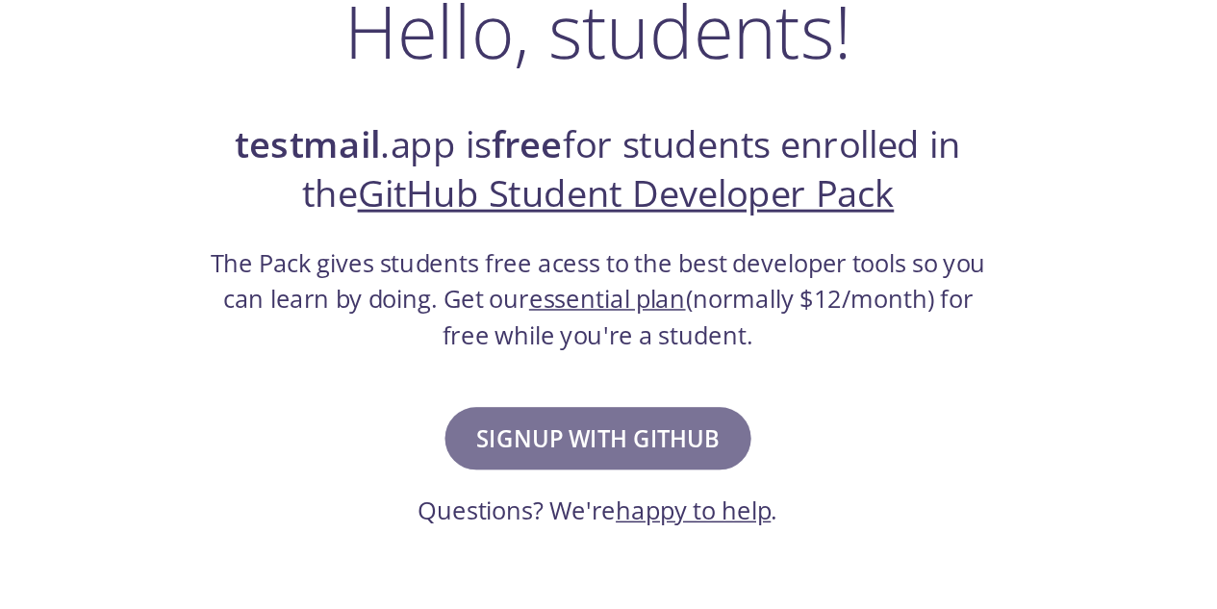
click at [631, 439] on span "Signup with GitHub" at bounding box center [608, 438] width 164 height 27
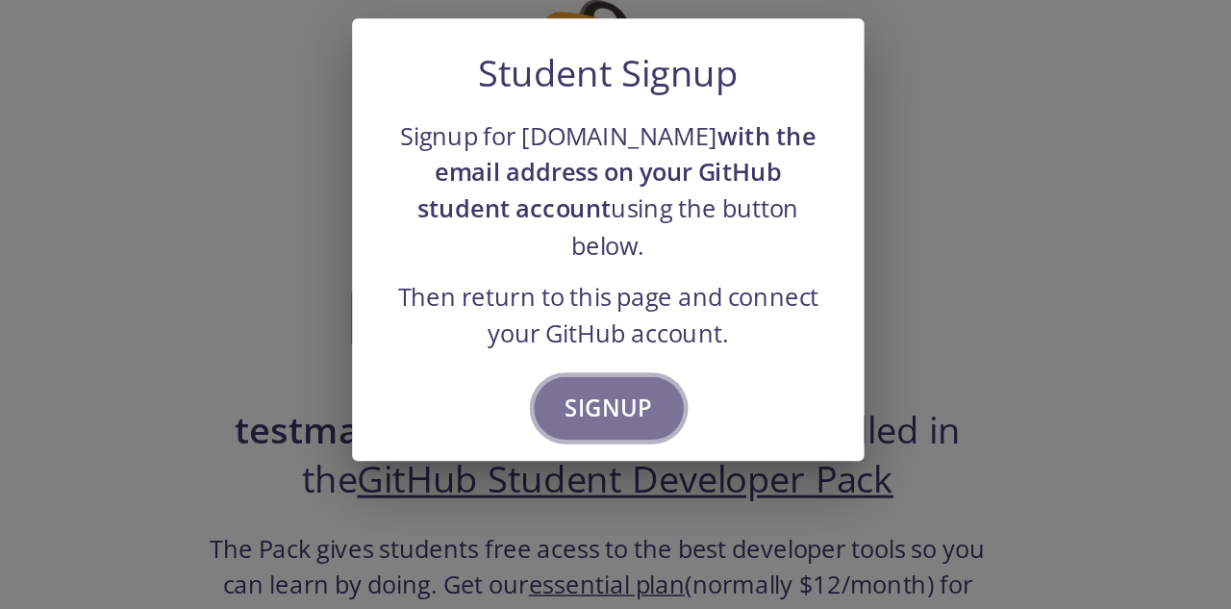
click at [611, 408] on span "Signup" at bounding box center [616, 418] width 59 height 27
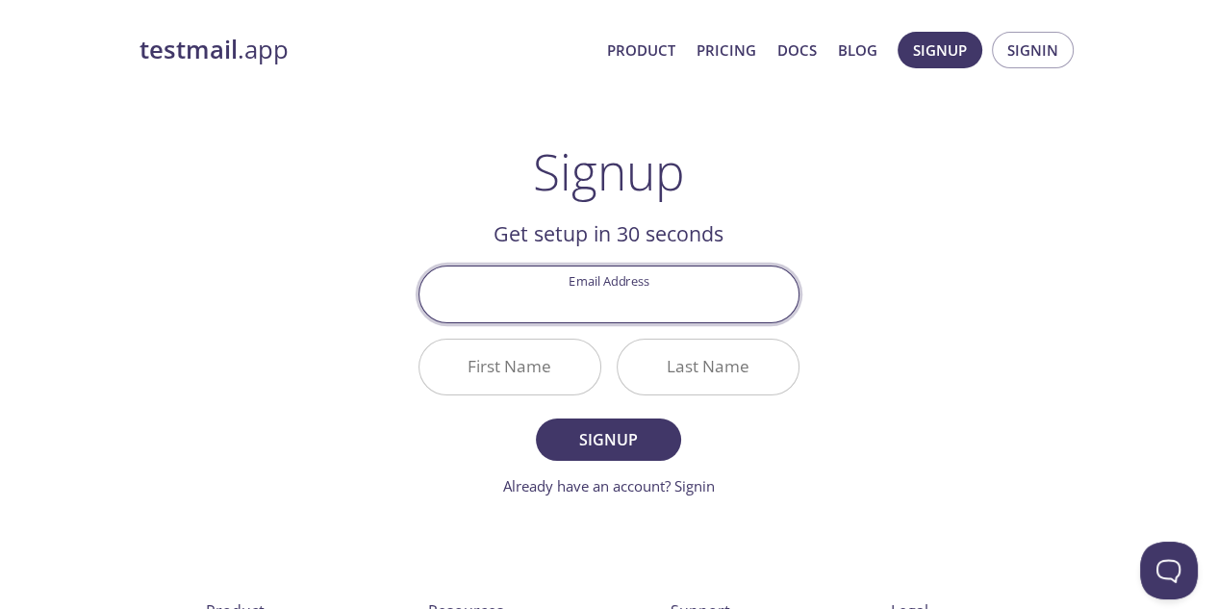
click at [634, 294] on input "Email Address" at bounding box center [608, 293] width 379 height 55
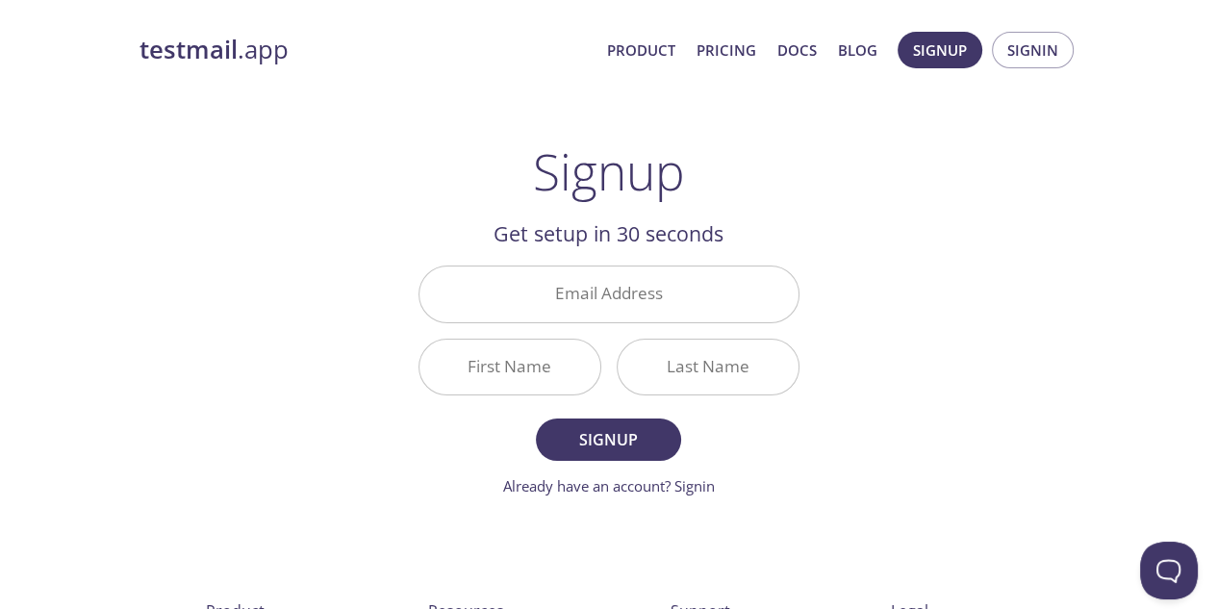
click at [894, 306] on div "testmail .app Product Pricing Docs Blog Signup Signin Signup Get setup in 30 se…" at bounding box center [608, 460] width 985 height 883
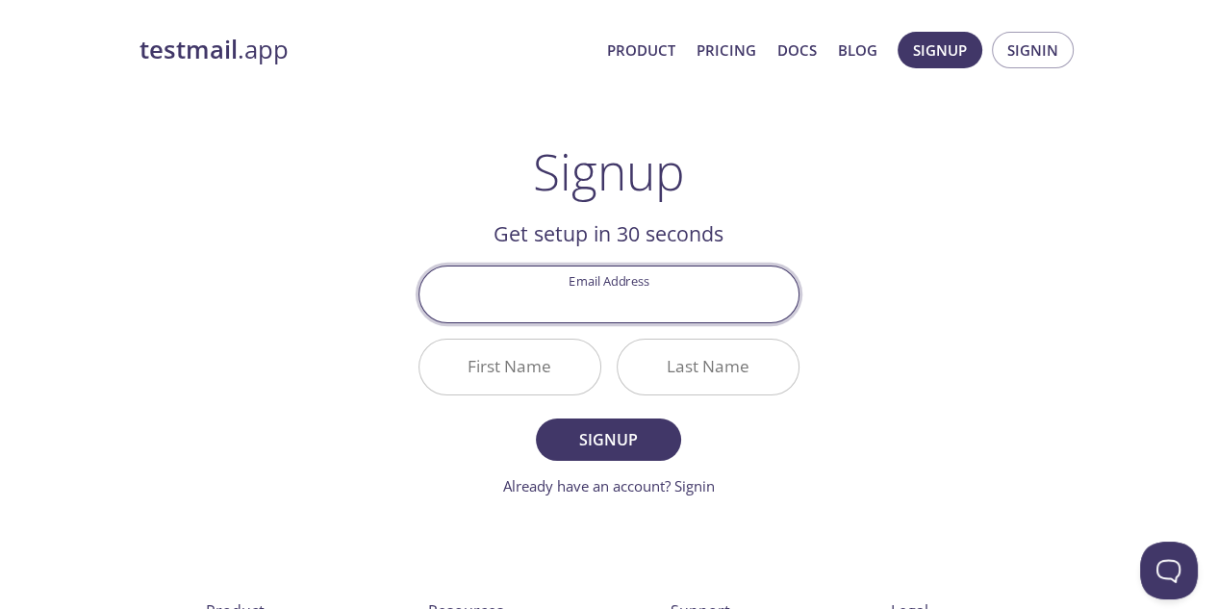
click at [610, 290] on input "Email Address" at bounding box center [608, 293] width 379 height 55
type input "[EMAIL_ADDRESS][DOMAIN_NAME]"
click at [511, 372] on input "First Name" at bounding box center [509, 367] width 181 height 55
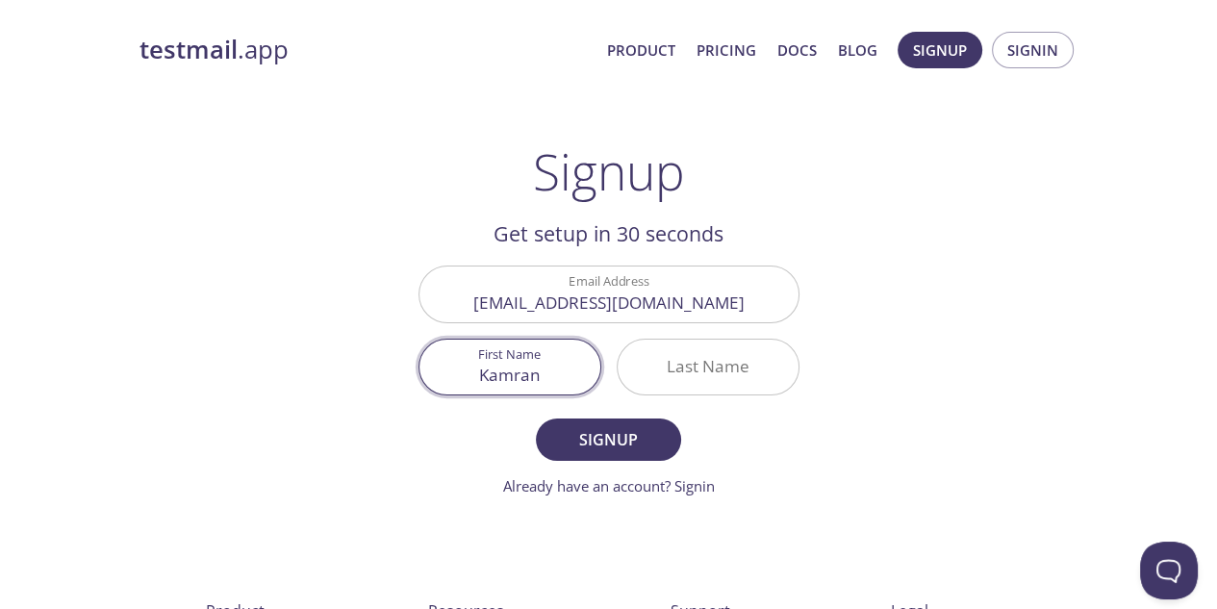
type input "Kamran"
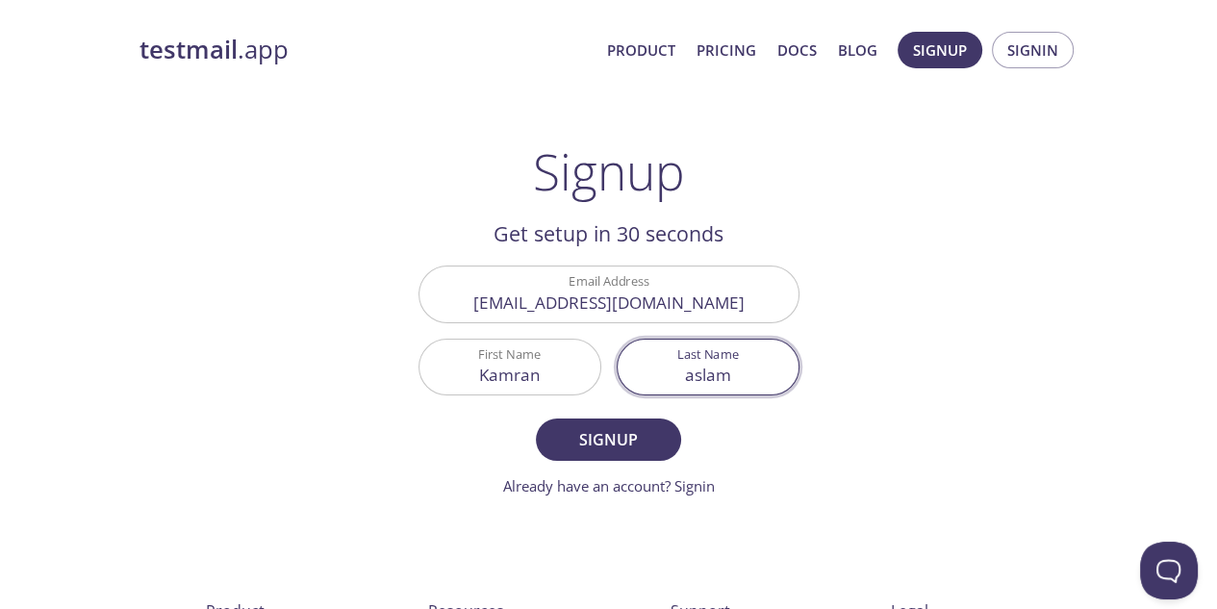
type input "aslam"
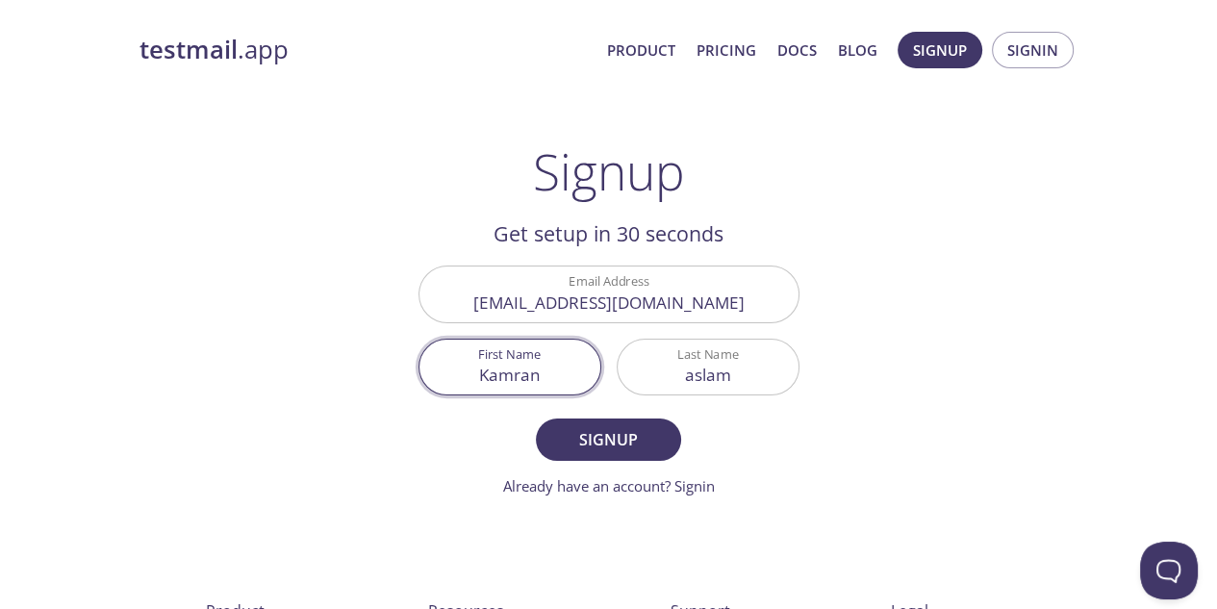
click at [546, 355] on input "Kamran" at bounding box center [509, 367] width 181 height 55
type input "[DEMOGRAPHIC_DATA]"
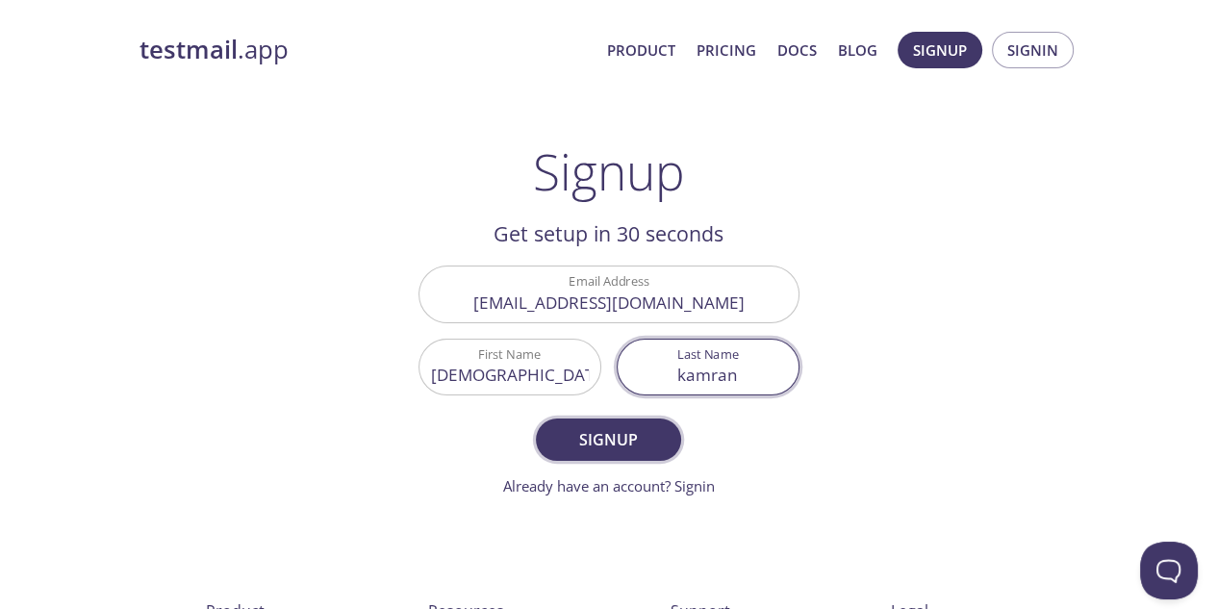
type input "kamran"
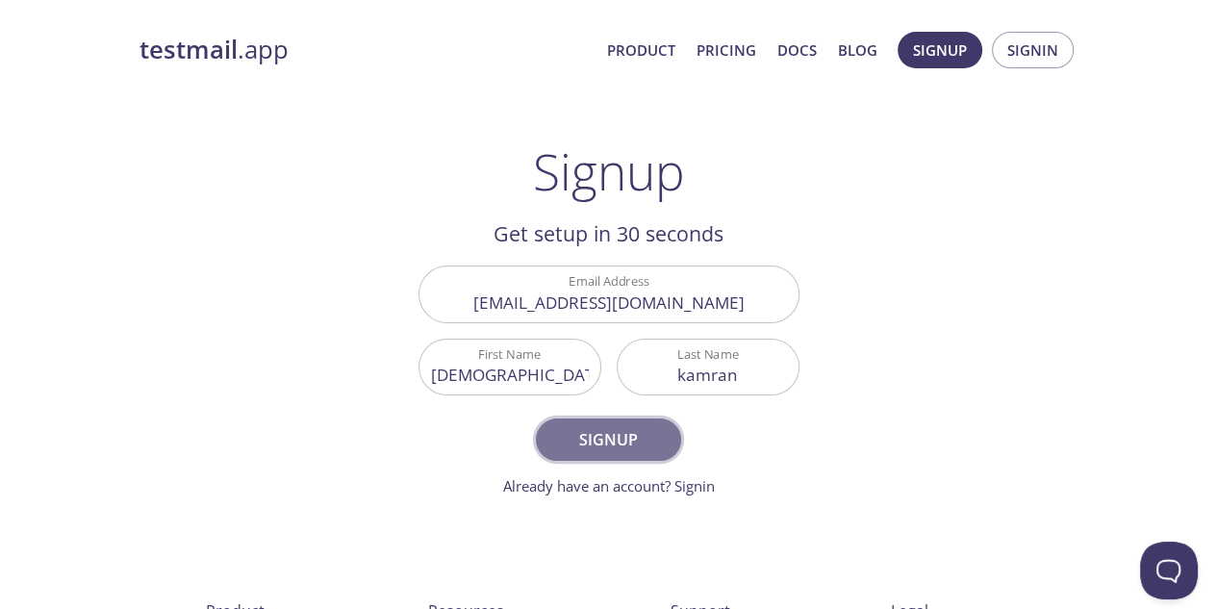
click at [601, 426] on span "Signup" at bounding box center [608, 439] width 102 height 27
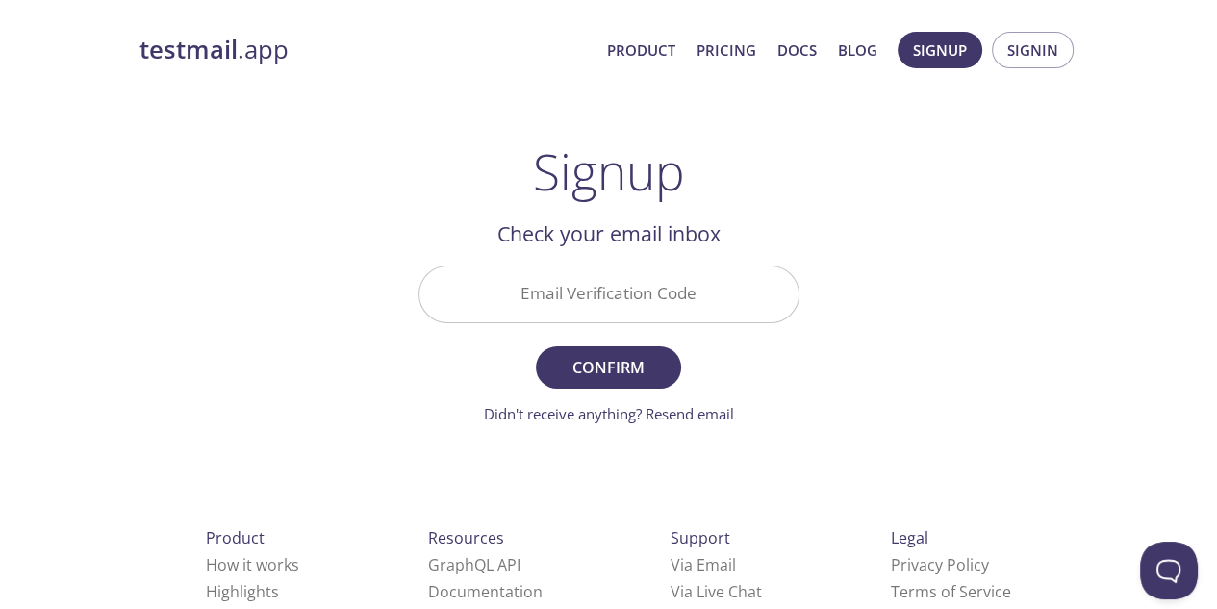
click at [588, 297] on input "Email Verification Code" at bounding box center [608, 293] width 379 height 55
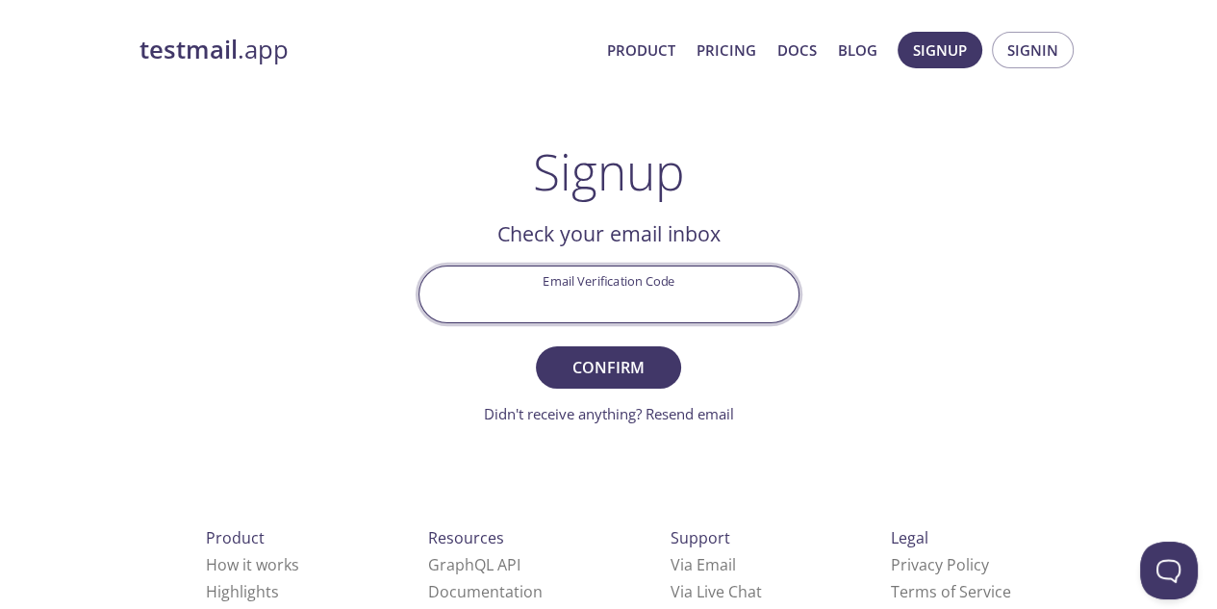
paste input "PMZ992A"
type input "PMZ992A"
click at [621, 376] on span "Confirm" at bounding box center [608, 367] width 102 height 27
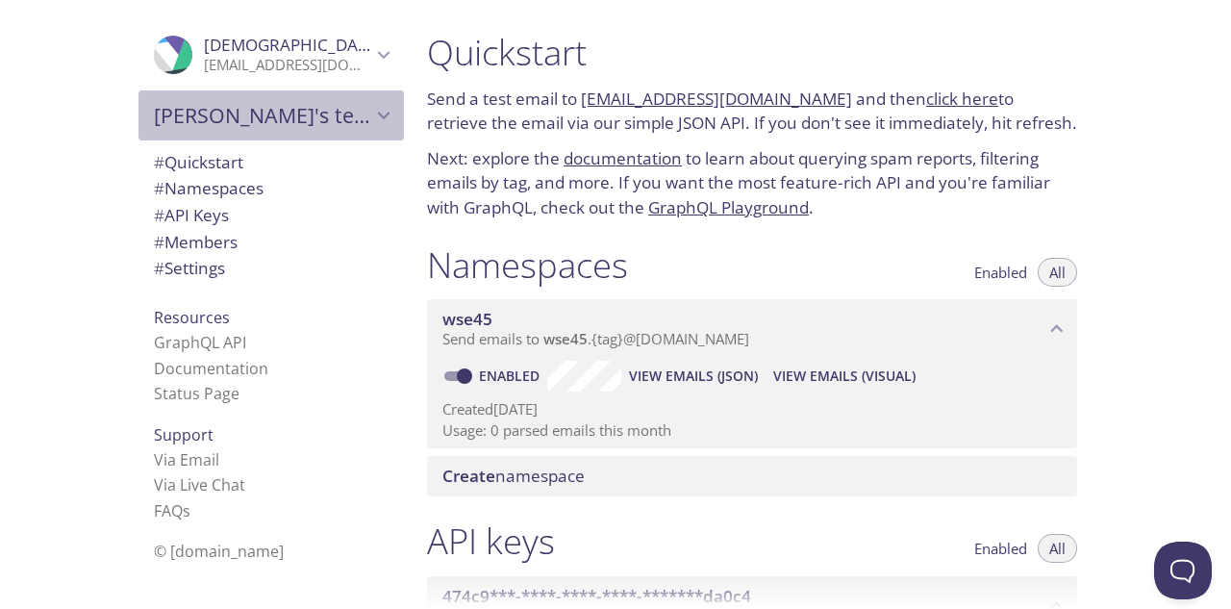
click at [378, 115] on icon "Muhammad's team" at bounding box center [384, 116] width 13 height 8
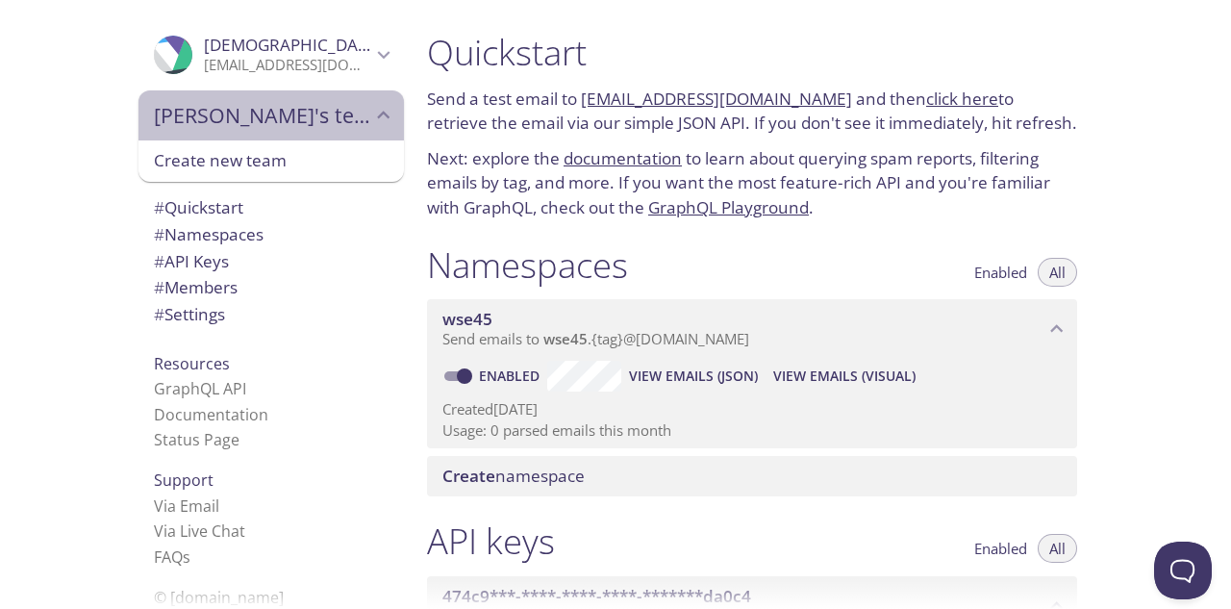
click at [371, 115] on icon "Muhammad's team" at bounding box center [383, 115] width 25 height 25
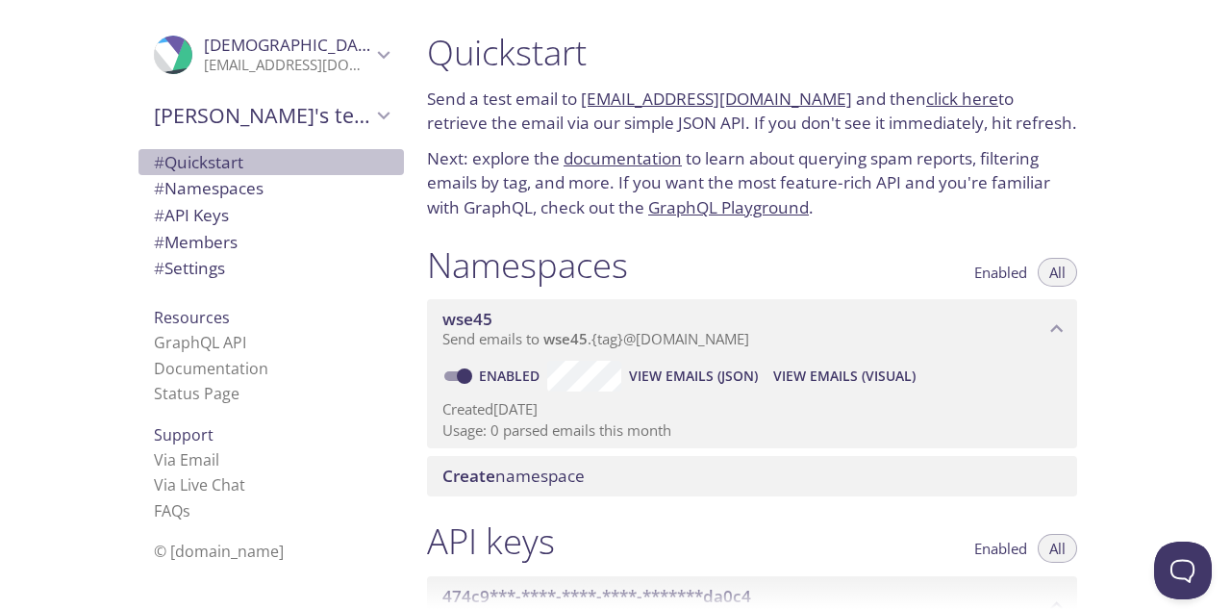
click at [217, 171] on span "# Quickstart" at bounding box center [198, 162] width 89 height 22
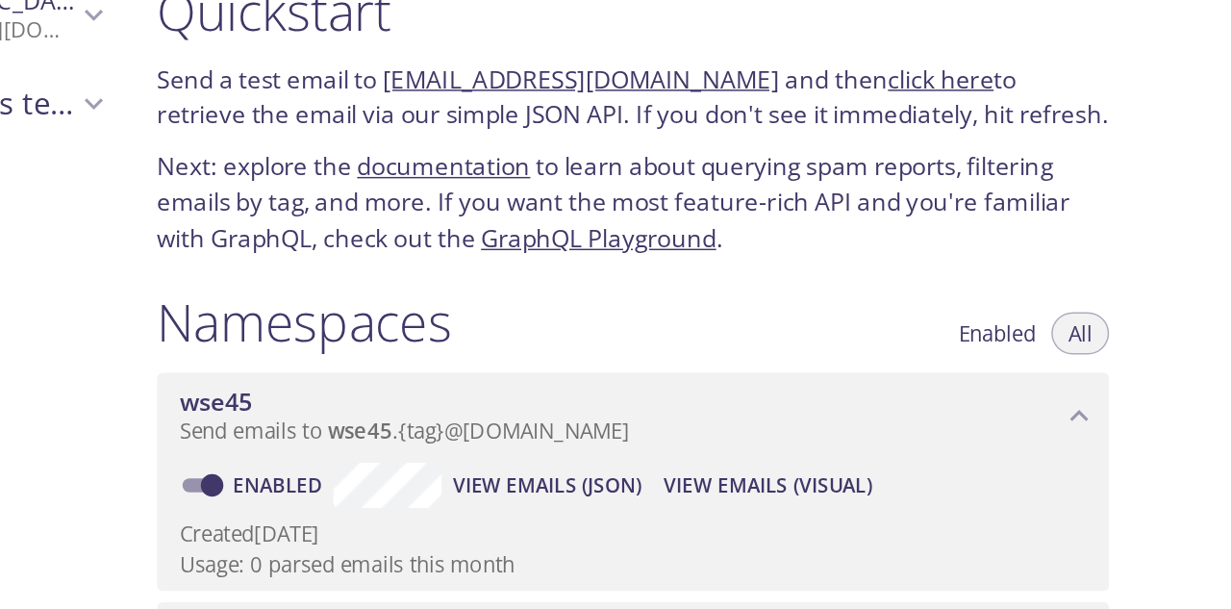
click at [919, 123] on p "Send a test email to wse45.test@inbox.testmail.app and then click here to retri…" at bounding box center [752, 111] width 650 height 49
